Goal: Task Accomplishment & Management: Manage account settings

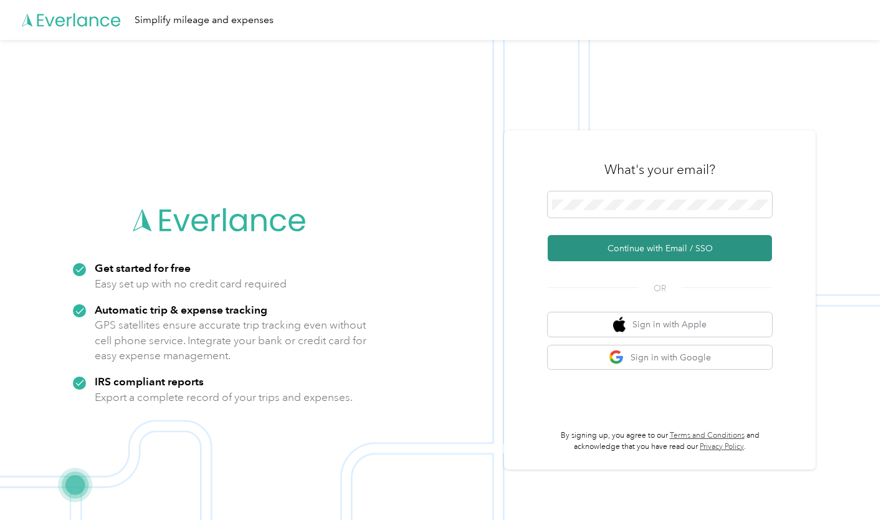
click at [648, 249] on button "Continue with Email / SSO" at bounding box center [660, 248] width 224 height 26
